Goal: Find specific page/section: Find specific page/section

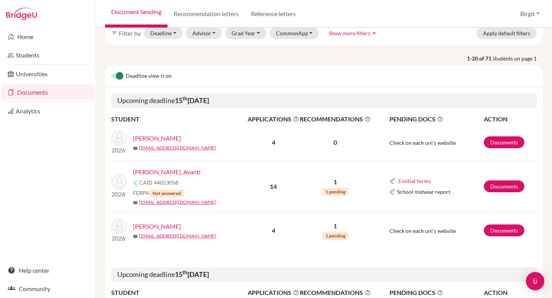
scroll to position [43, 0]
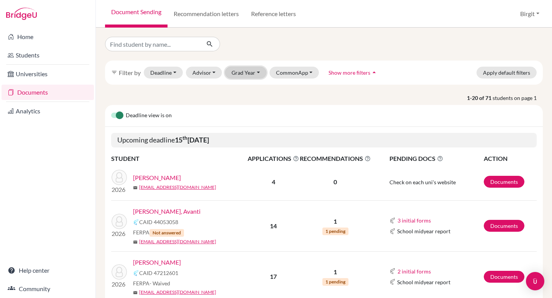
click at [239, 74] on button "Grad Year" at bounding box center [245, 73] width 41 height 12
click at [245, 136] on span "2026" at bounding box center [242, 137] width 14 height 9
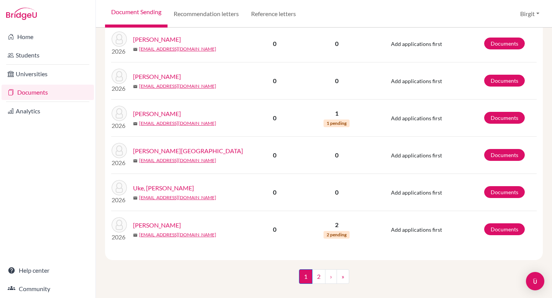
scroll to position [915, 0]
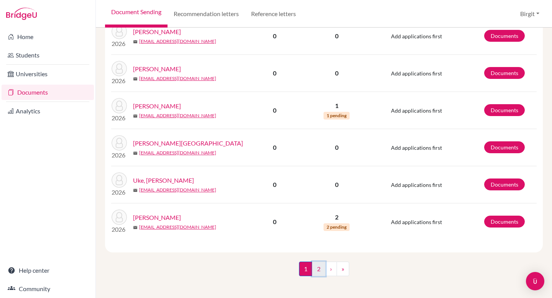
click at [319, 265] on link "2" at bounding box center [318, 269] width 13 height 15
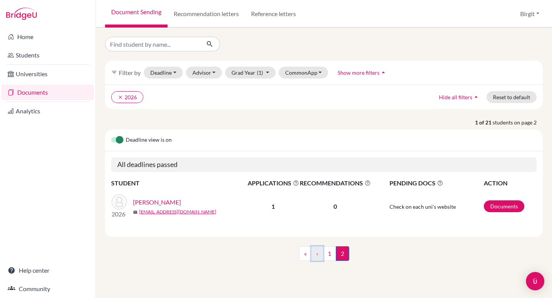
click at [314, 256] on link "‹" at bounding box center [317, 254] width 12 height 15
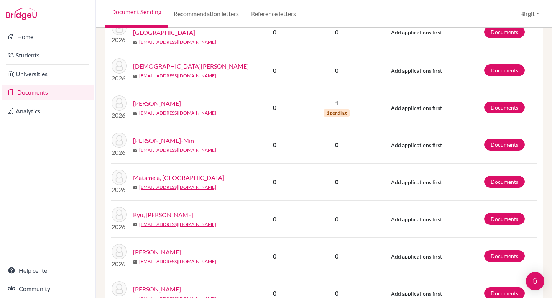
scroll to position [695, 0]
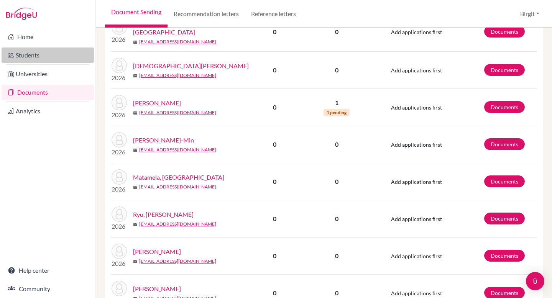
click at [28, 53] on link "Students" at bounding box center [48, 55] width 92 height 15
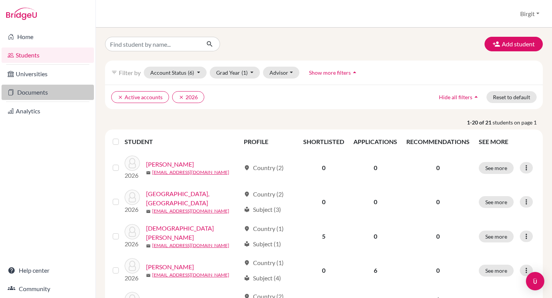
click at [37, 95] on link "Documents" at bounding box center [48, 92] width 92 height 15
